Goal: Task Accomplishment & Management: Use online tool/utility

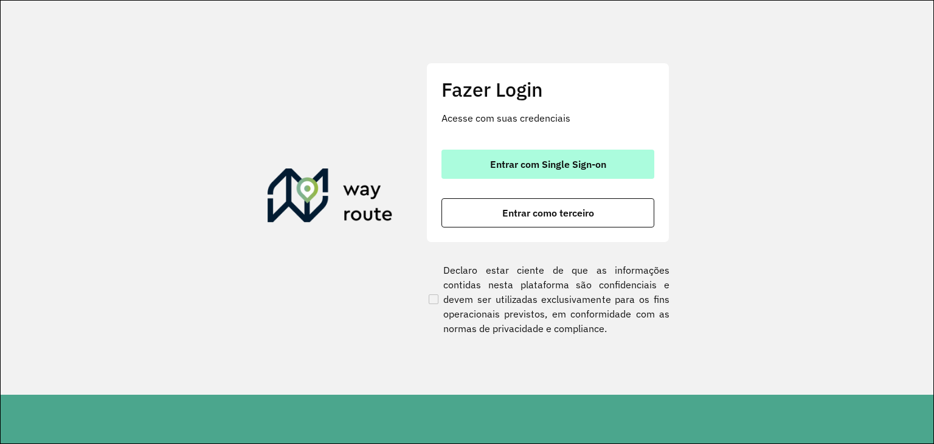
click at [482, 164] on button "Entrar com Single Sign-on" at bounding box center [548, 164] width 213 height 29
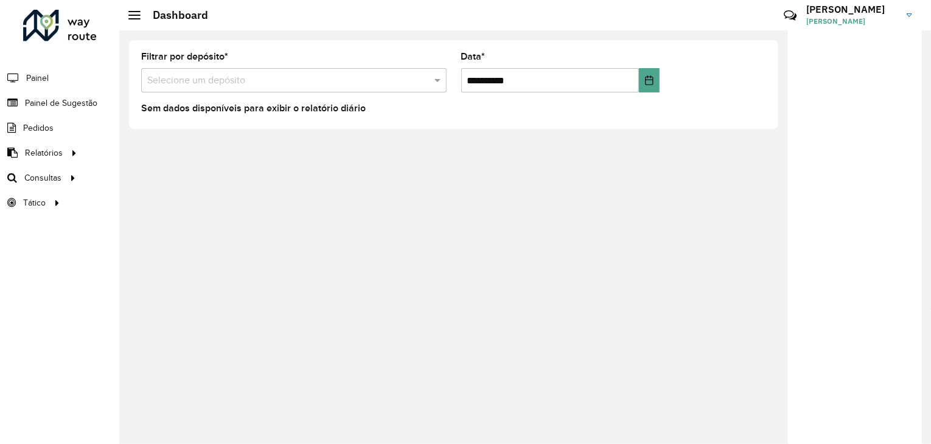
click at [568, 176] on div "**********" at bounding box center [524, 237] width 811 height 414
click at [147, 182] on span "Roteirização" at bounding box center [162, 178] width 49 height 13
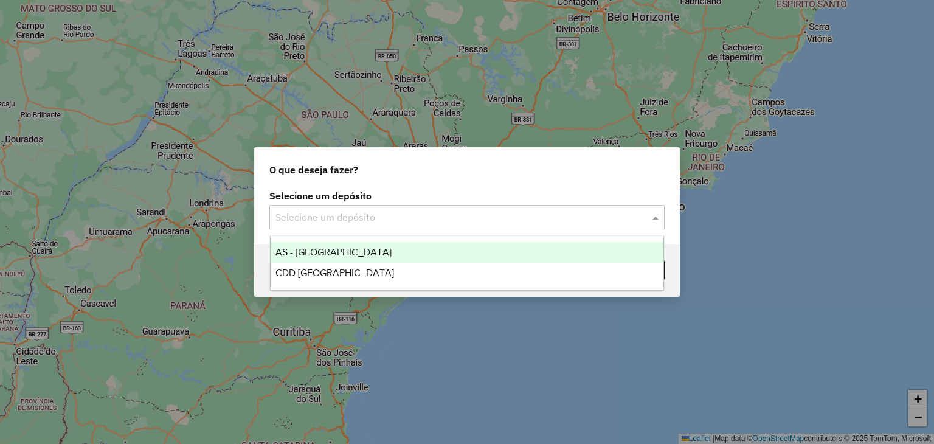
click at [377, 222] on input "text" at bounding box center [455, 217] width 359 height 15
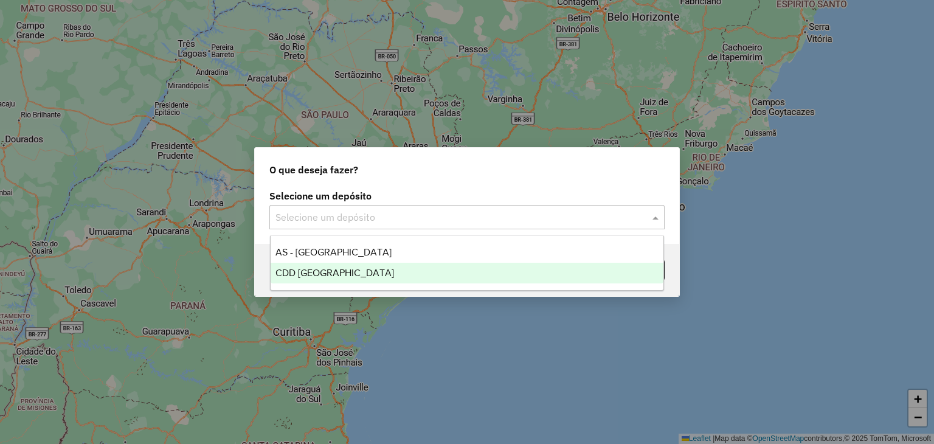
click at [378, 273] on div "CDD [GEOGRAPHIC_DATA]" at bounding box center [468, 273] width 394 height 21
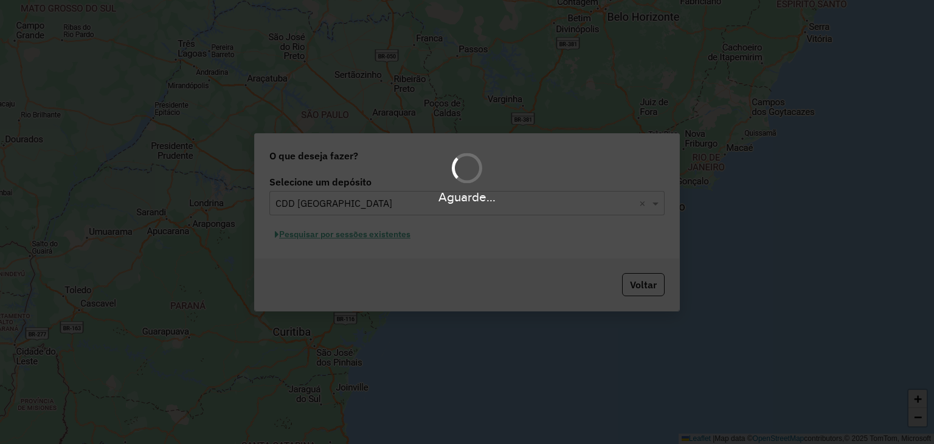
click at [395, 263] on div "Aguarde..." at bounding box center [467, 222] width 934 height 444
click at [377, 237] on button "Pesquisar por sessões existentes" at bounding box center [342, 234] width 147 height 19
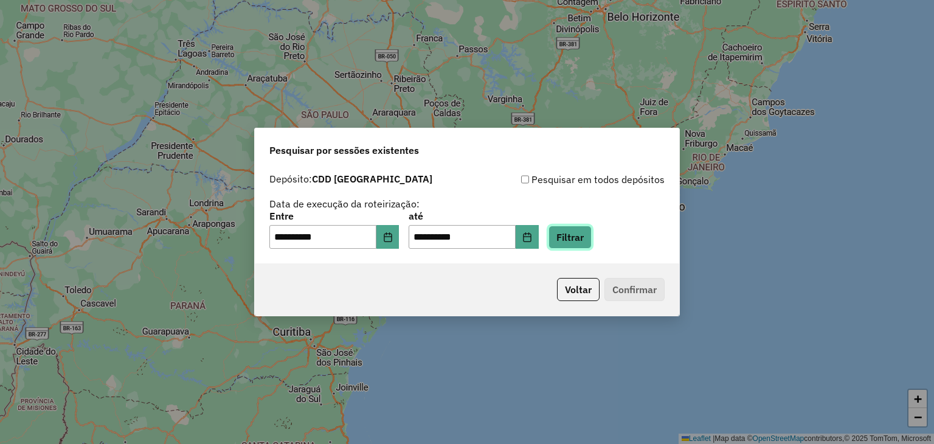
click at [586, 244] on button "Filtrar" at bounding box center [570, 237] width 43 height 23
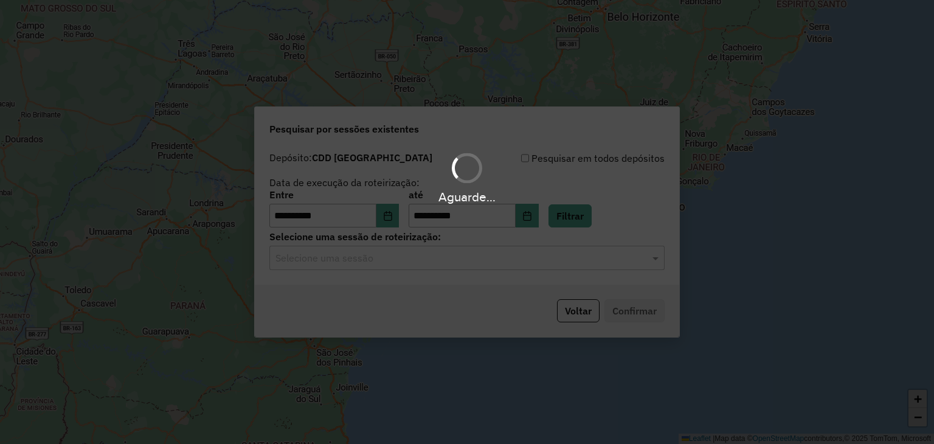
click at [462, 270] on div "Aguarde..." at bounding box center [467, 222] width 934 height 444
click at [425, 264] on hb-app "**********" at bounding box center [467, 222] width 934 height 444
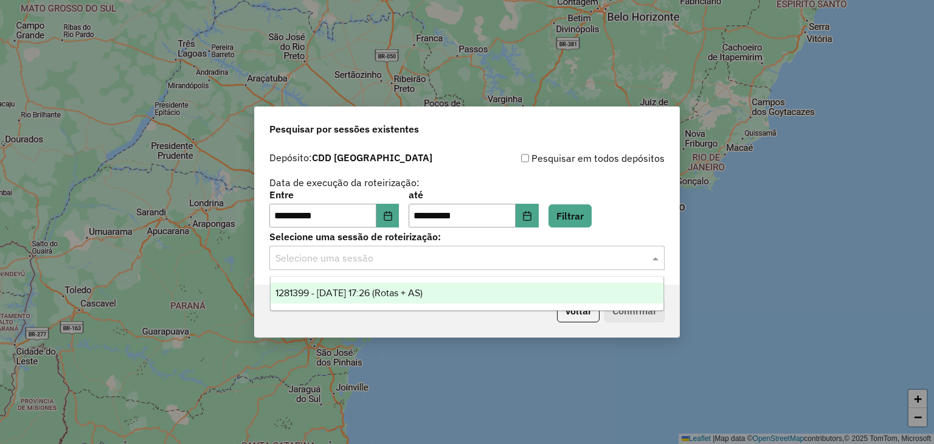
click at [414, 263] on input "text" at bounding box center [455, 258] width 359 height 15
drag, startPoint x: 411, startPoint y: 299, endPoint x: 423, endPoint y: 300, distance: 11.6
click at [411, 299] on div "1281399 - 24/09/2025 17:26 (Rotas + AS)" at bounding box center [468, 293] width 394 height 21
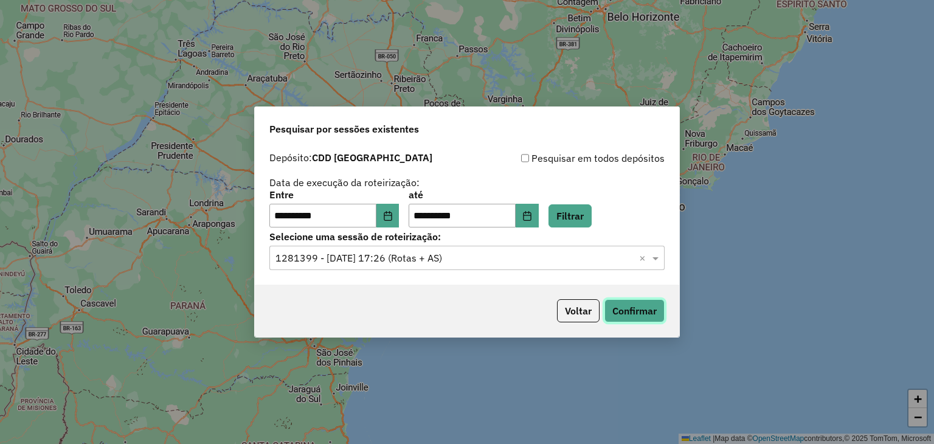
click at [616, 313] on button "Confirmar" at bounding box center [635, 310] width 60 height 23
